Goal: Task Accomplishment & Management: Manage account settings

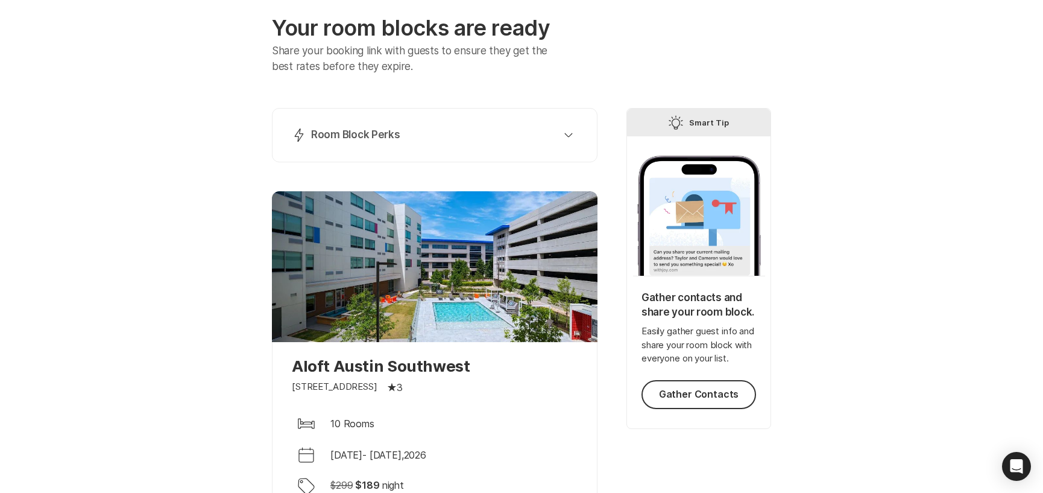
scroll to position [41, 0]
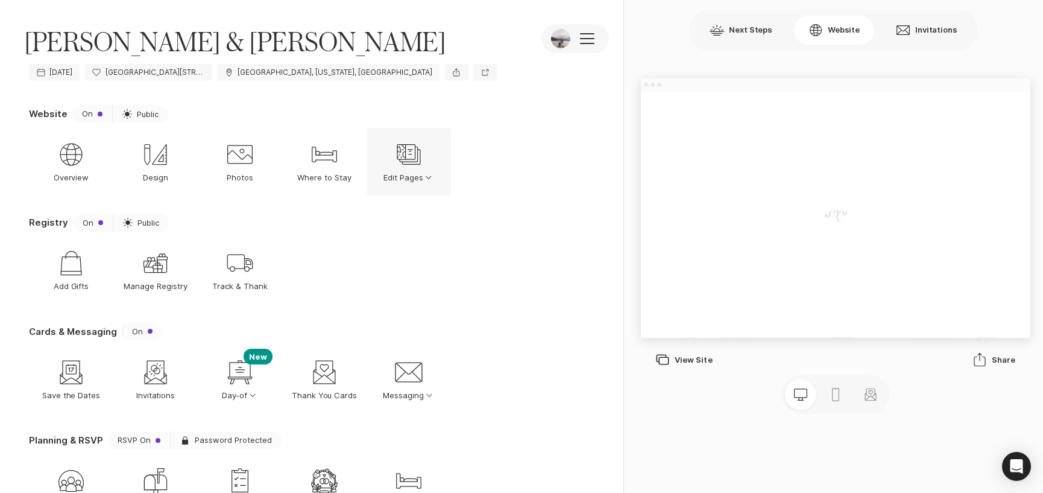
click at [415, 167] on icon "Edit Pages" at bounding box center [408, 154] width 29 height 29
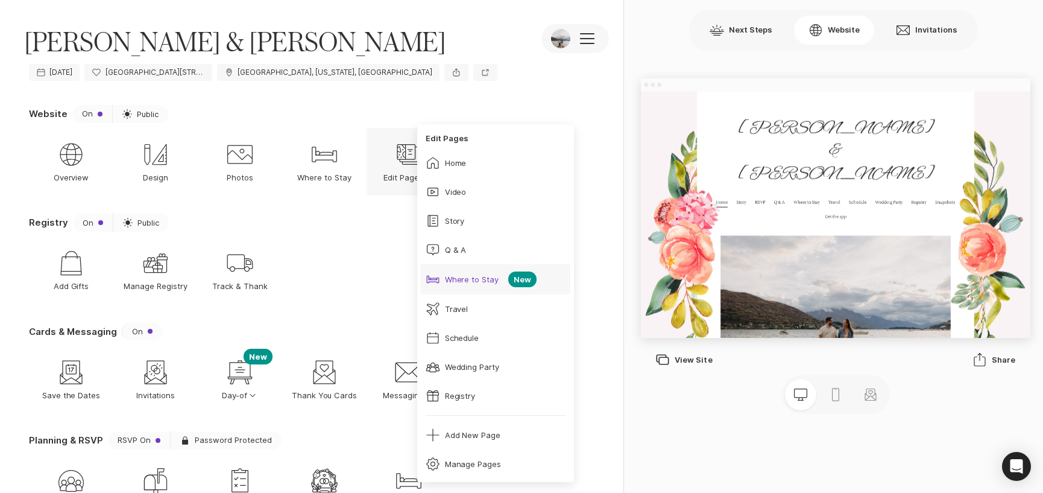
click at [488, 285] on div "Bed Where to Stay" at bounding box center [463, 279] width 74 height 14
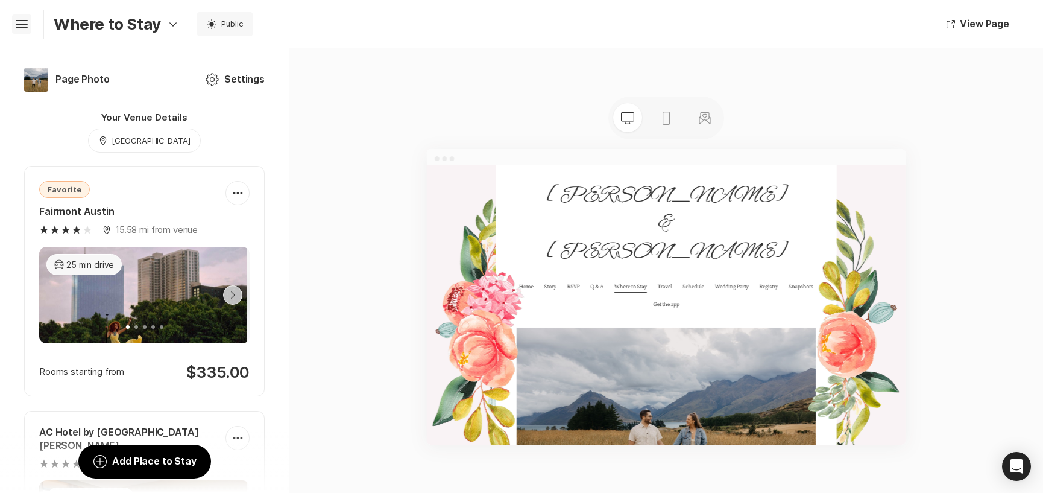
click at [23, 21] on icon at bounding box center [22, 22] width 12 height 5
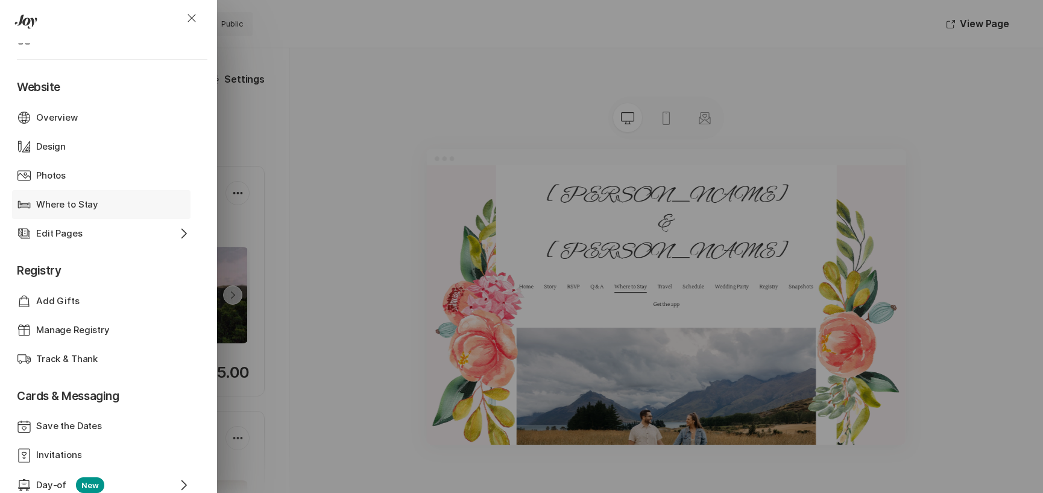
scroll to position [34, 0]
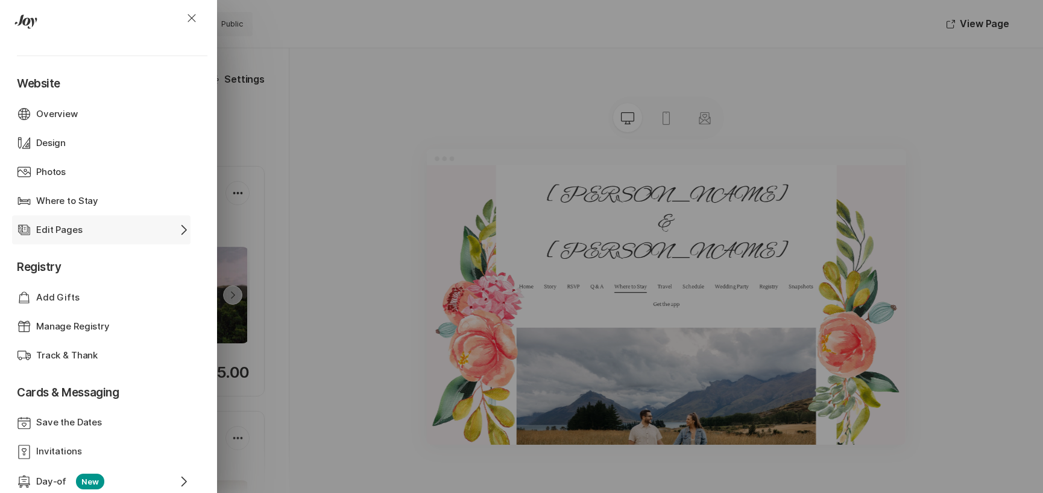
click at [95, 227] on div "Edit Pages" at bounding box center [101, 230] width 130 height 14
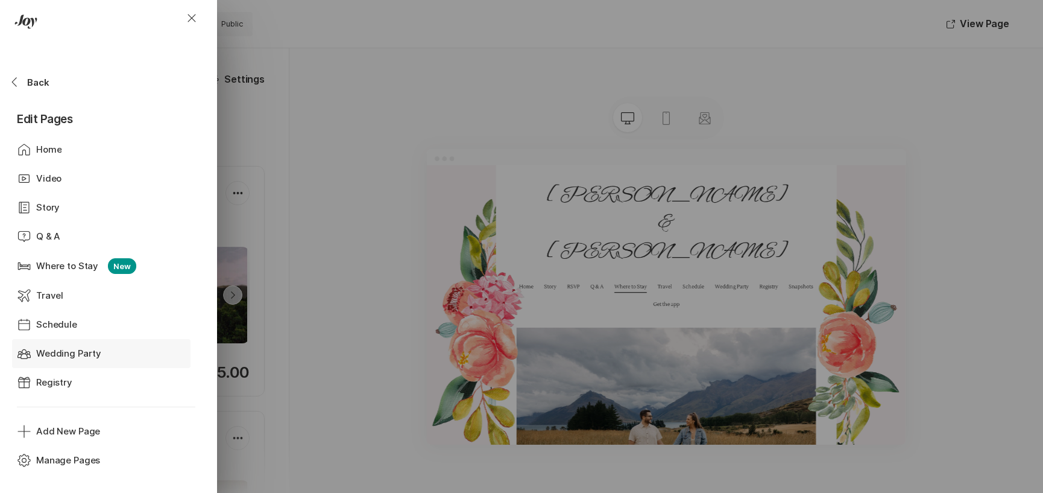
click at [84, 353] on p "Wedding Party" at bounding box center [68, 354] width 65 height 14
